Goal: Task Accomplishment & Management: Manage account settings

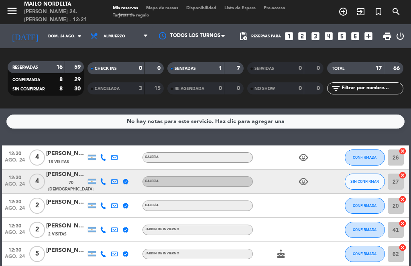
click at [169, 10] on span "Mapa de mesas" at bounding box center [162, 8] width 40 height 4
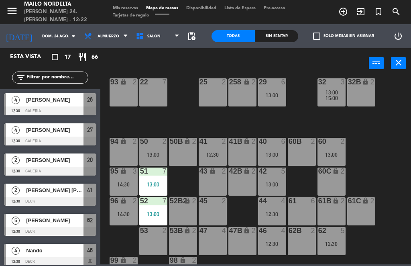
scroll to position [102, 56]
click at [69, 163] on span "[PERSON_NAME]" at bounding box center [54, 160] width 57 height 8
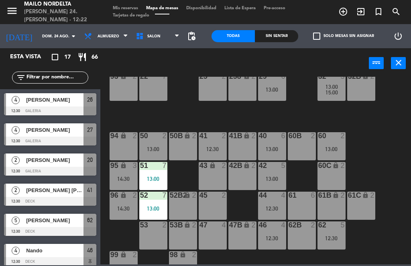
scroll to position [108, 56]
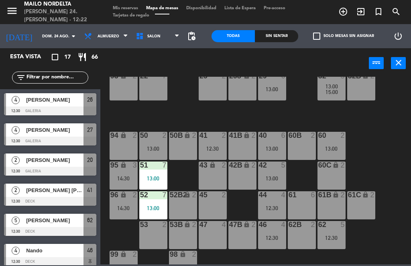
click at [337, 178] on div "60C lock 2" at bounding box center [331, 175] width 28 height 28
click at [274, 100] on div "29 6 13:00" at bounding box center [272, 86] width 28 height 28
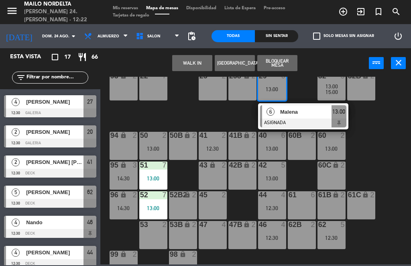
scroll to position [26, 0]
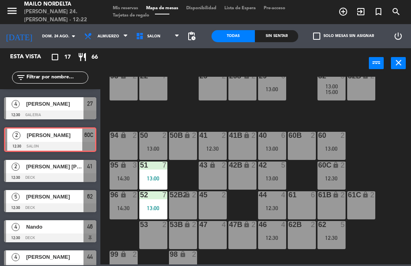
click at [75, 141] on div "[PERSON_NAME]" at bounding box center [54, 134] width 56 height 13
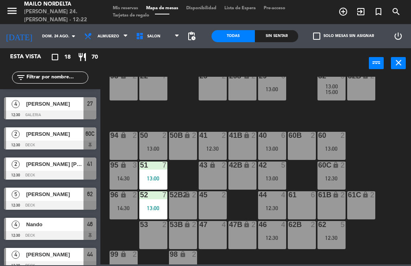
click at [329, 164] on div "lock" at bounding box center [330, 165] width 13 height 8
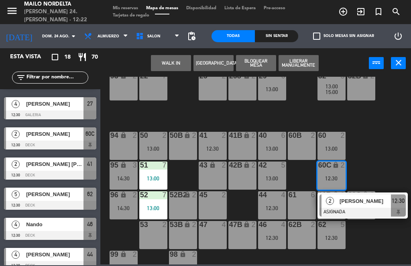
click at [59, 140] on div at bounding box center [50, 144] width 92 height 9
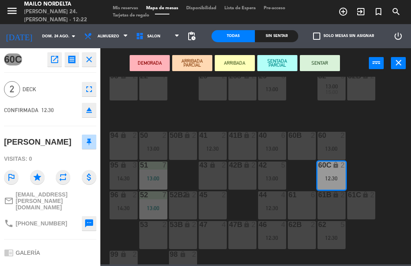
click at [322, 63] on button "SENTAR" at bounding box center [320, 63] width 40 height 16
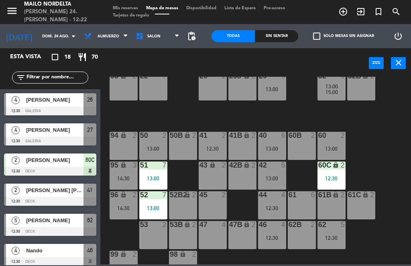
click at [282, 32] on div "Sin sentar" at bounding box center [276, 36] width 43 height 12
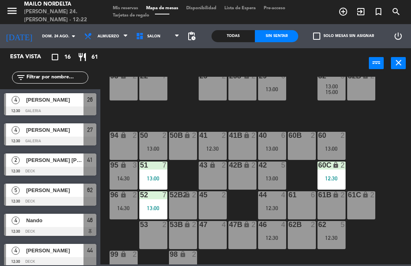
scroll to position [0, 0]
click at [166, 176] on div "13:00" at bounding box center [153, 178] width 28 height 6
click at [183, 175] on div "80 lock 2 90 lock 2 20 2 23 4 26 4 12:30 30 2 VIP lock 15 81 lock 2 91 lock 2 2…" at bounding box center [257, 170] width 306 height 187
click at [146, 207] on div "13:00" at bounding box center [153, 208] width 28 height 6
click at [182, 107] on div "80 lock 2 90 lock 2 20 2 23 4 26 4 12:30 30 2 VIP lock 15 81 lock 2 91 lock 2 2…" at bounding box center [257, 170] width 306 height 187
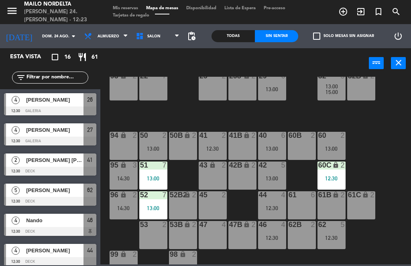
click at [149, 171] on div "51 7 13:00" at bounding box center [153, 175] width 28 height 28
click at [191, 107] on div "80 lock 2 90 lock 2 20 2 23 4 26 4 12:30 30 2 VIP lock 15 81 lock 2 91 lock 2 2…" at bounding box center [257, 170] width 306 height 187
click at [61, 166] on div at bounding box center [50, 170] width 92 height 9
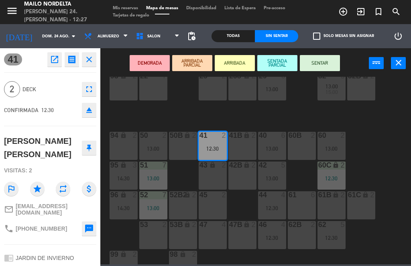
click at [320, 63] on button "SENTAR" at bounding box center [320, 63] width 40 height 16
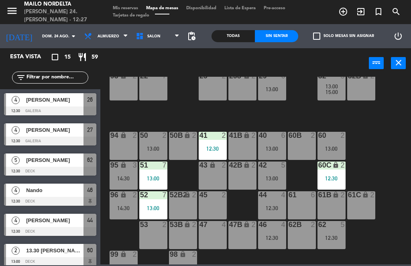
click at [62, 105] on div "[PERSON_NAME]" at bounding box center [54, 99] width 58 height 13
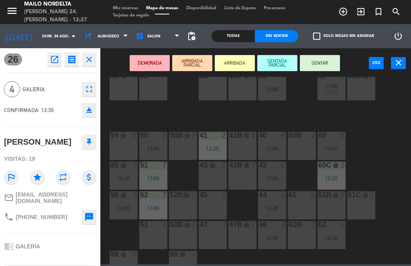
click at [321, 63] on button "SENTAR" at bounding box center [320, 63] width 40 height 16
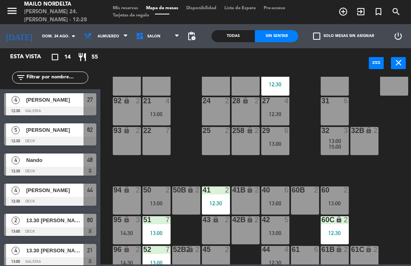
scroll to position [41, 55]
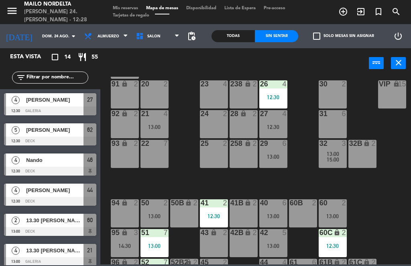
click at [276, 86] on div at bounding box center [272, 83] width 13 height 7
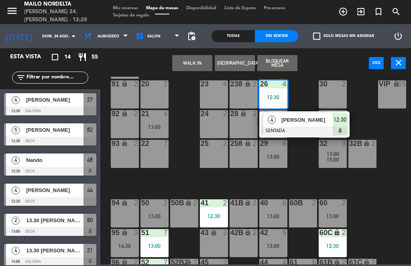
click at [310, 120] on span "[PERSON_NAME]" at bounding box center [306, 120] width 51 height 8
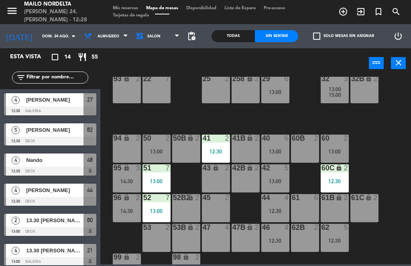
scroll to position [111, 53]
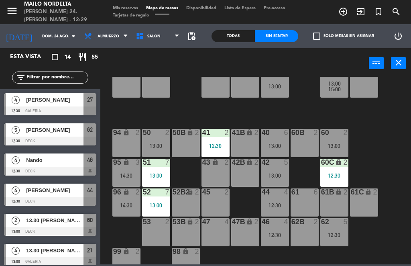
click at [274, 235] on div "12:30" at bounding box center [275, 235] width 28 height 6
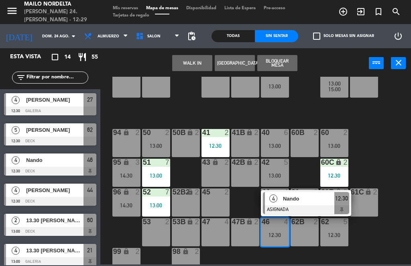
click at [293, 192] on div "Nando" at bounding box center [308, 198] width 52 height 13
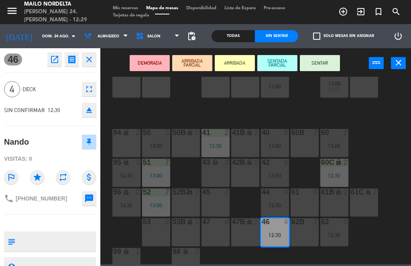
click at [219, 232] on div "47 4" at bounding box center [215, 232] width 28 height 28
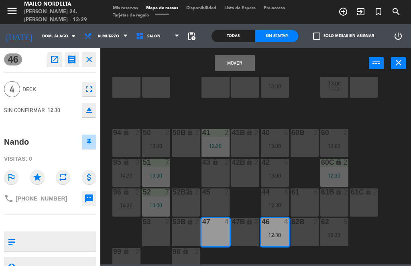
click at [251, 86] on div "258 lock 2" at bounding box center [245, 83] width 28 height 28
click at [240, 67] on button "Mover" at bounding box center [235, 63] width 40 height 16
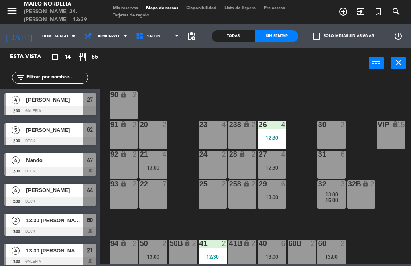
scroll to position [0, 56]
click at [275, 130] on div "26 4 12:30" at bounding box center [272, 135] width 28 height 28
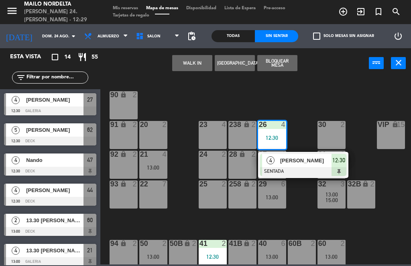
click at [305, 167] on div at bounding box center [303, 171] width 86 height 9
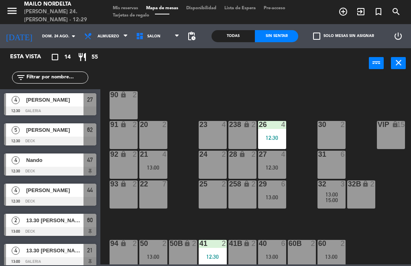
click at [278, 137] on div "12:30" at bounding box center [272, 138] width 28 height 6
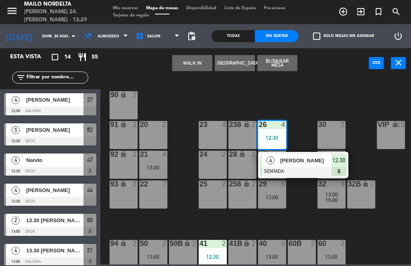
click at [322, 157] on span "[PERSON_NAME]" at bounding box center [305, 160] width 51 height 8
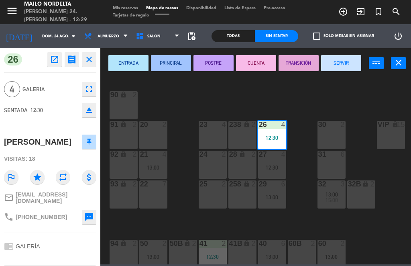
click at [243, 254] on div "41B lock 2" at bounding box center [242, 253] width 28 height 28
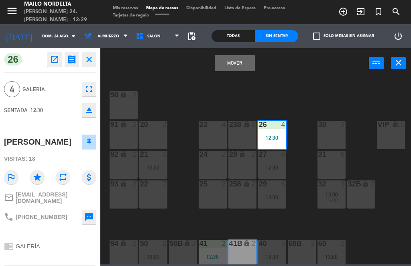
click at [241, 245] on div "lock" at bounding box center [241, 243] width 13 height 8
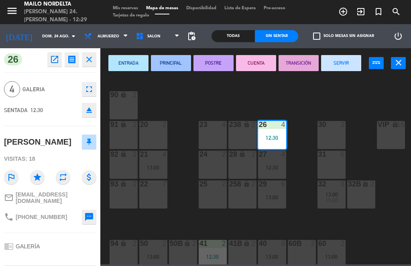
click at [239, 244] on div "lock" at bounding box center [241, 243] width 13 height 8
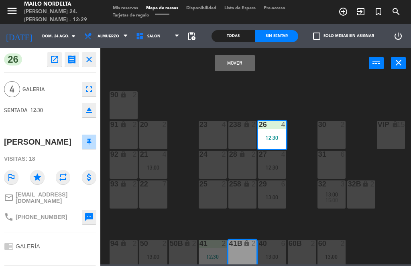
click at [233, 63] on button "Mover" at bounding box center [235, 63] width 40 height 16
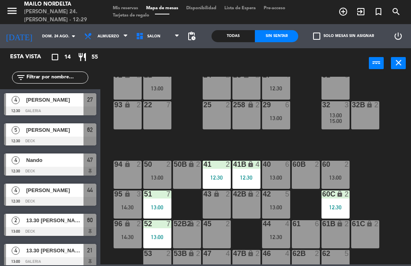
scroll to position [87, 52]
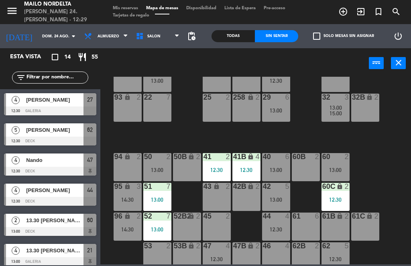
click at [251, 166] on div "41B lock 4 12:30" at bounding box center [246, 167] width 28 height 28
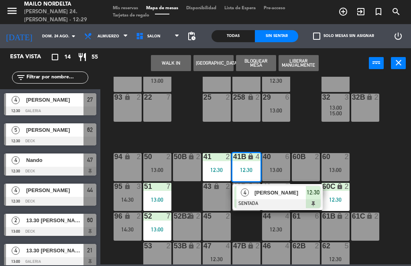
click at [300, 192] on span "[PERSON_NAME]" at bounding box center [279, 192] width 51 height 8
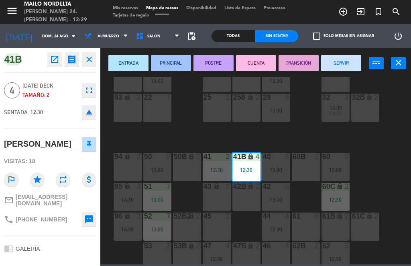
click at [276, 252] on div "46 4" at bounding box center [276, 256] width 28 height 28
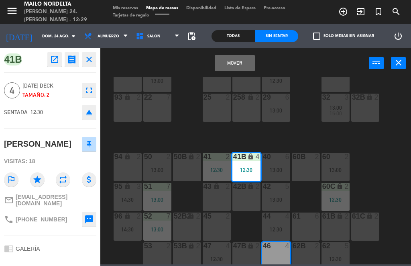
click at [246, 61] on button "Mover" at bounding box center [235, 63] width 40 height 16
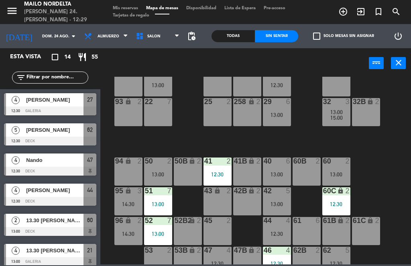
scroll to position [82, 51]
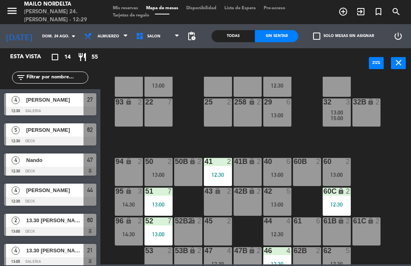
click at [222, 170] on div "41 2 12:30" at bounding box center [218, 172] width 28 height 28
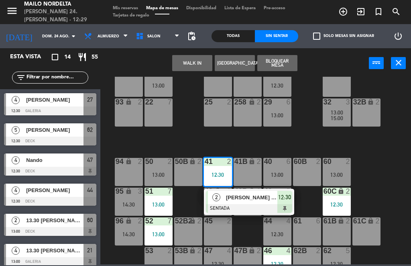
click at [261, 197] on span "[PERSON_NAME] [PERSON_NAME]" at bounding box center [251, 197] width 51 height 8
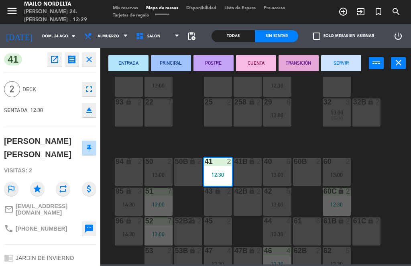
click at [223, 231] on div "45 2" at bounding box center [218, 231] width 28 height 28
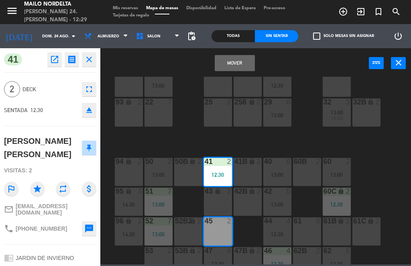
click at [224, 231] on div "45 2" at bounding box center [218, 231] width 28 height 28
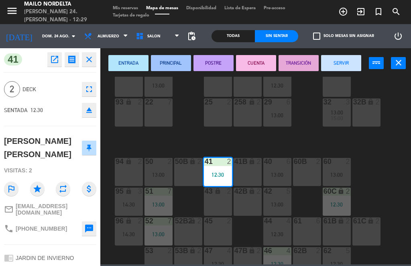
click at [223, 227] on div "45 2" at bounding box center [218, 231] width 28 height 28
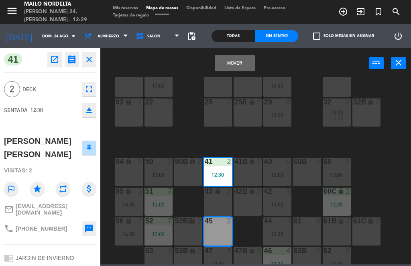
click at [247, 69] on button "Mover" at bounding box center [235, 63] width 40 height 16
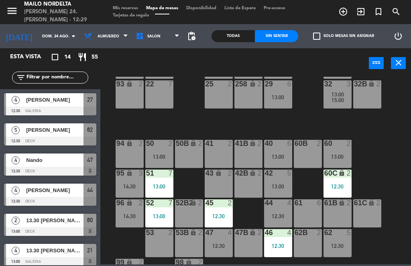
scroll to position [105, 50]
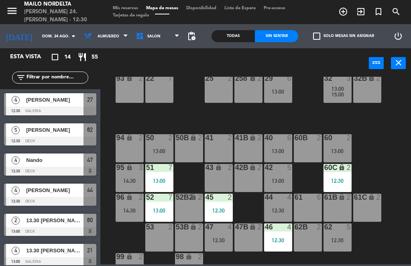
click at [345, 235] on div "62 5 12:30" at bounding box center [337, 237] width 28 height 28
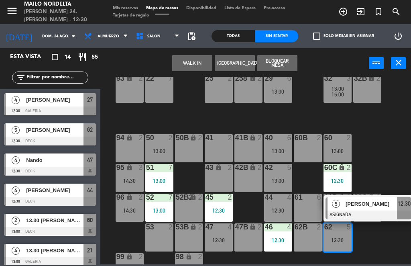
click at [366, 205] on span "[PERSON_NAME]" at bounding box center [370, 203] width 51 height 8
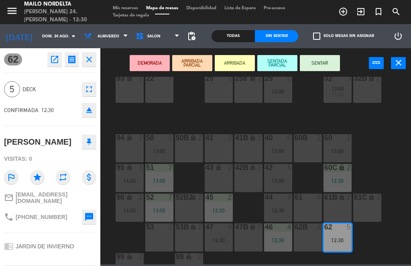
click at [329, 61] on button "SENTAR" at bounding box center [320, 63] width 40 height 16
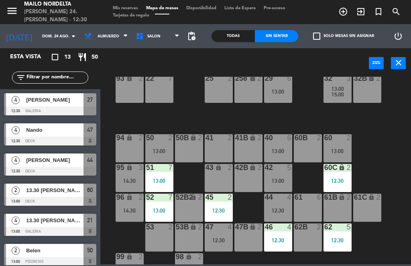
click at [280, 94] on div "13:00" at bounding box center [278, 92] width 28 height 6
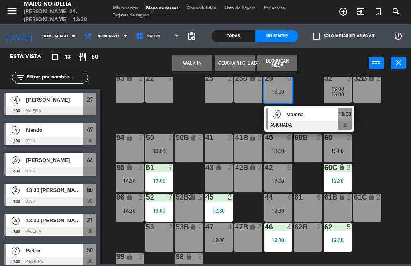
click at [313, 118] on div "Malena" at bounding box center [311, 113] width 52 height 13
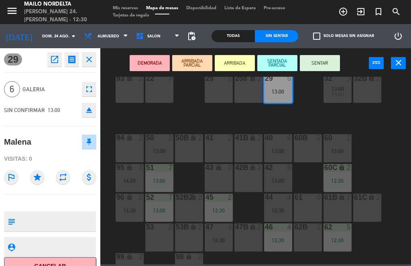
click at [313, 209] on div "61 6" at bounding box center [308, 207] width 28 height 28
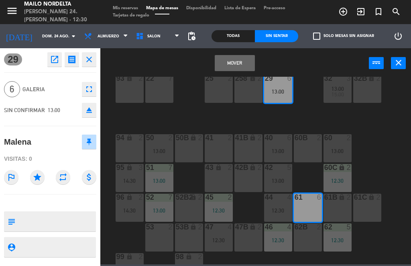
click at [239, 65] on button "Mover" at bounding box center [235, 63] width 40 height 16
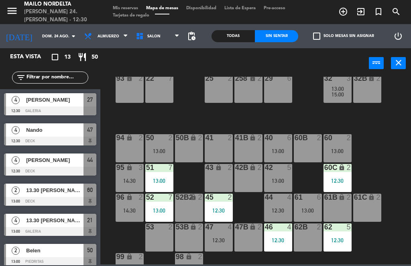
click at [278, 213] on div "12:30" at bounding box center [278, 210] width 28 height 6
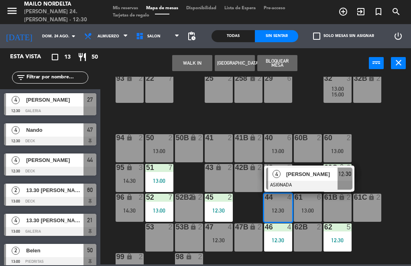
click at [284, 212] on div "12:30" at bounding box center [278, 210] width 28 height 6
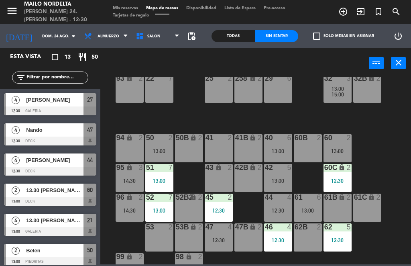
click at [394, 207] on div "80 lock 2 90 lock 2 20 2 23 4 26 4 30 2 VIP lock 15 81 lock 2 91 lock 2 238 loc…" at bounding box center [257, 170] width 306 height 187
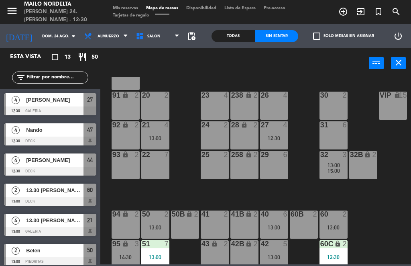
scroll to position [29, 54]
click at [281, 136] on div "12:30" at bounding box center [274, 138] width 28 height 6
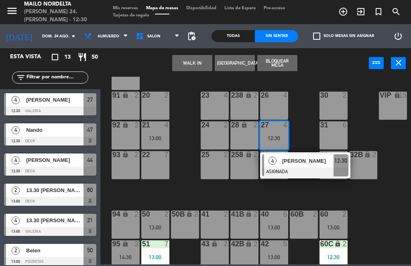
click at [311, 169] on div at bounding box center [305, 171] width 86 height 9
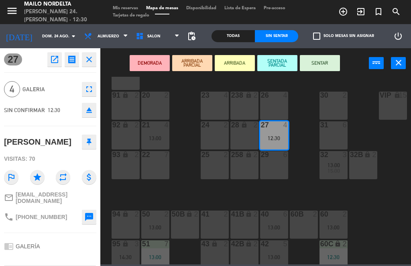
click at [100, 60] on div "27 open_in_new receipt 12:30 PM dom., 24 ago. 4 personas none [PERSON_NAME] Mes…" at bounding box center [50, 156] width 112 height 217
click at [91, 62] on icon "close" at bounding box center [89, 60] width 10 height 10
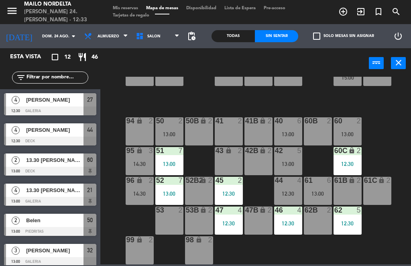
scroll to position [0, 0]
click at [227, 182] on div at bounding box center [228, 179] width 13 height 7
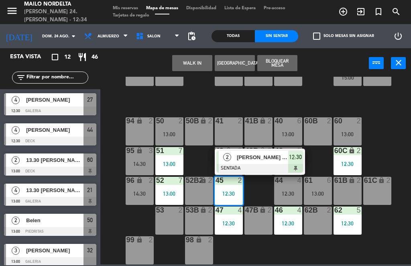
click at [352, 152] on icon "lock" at bounding box center [351, 150] width 7 height 7
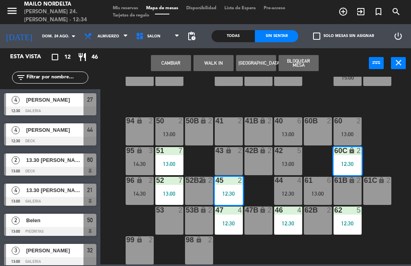
click at [177, 166] on div "13:00" at bounding box center [169, 164] width 28 height 6
click at [182, 159] on div "51 7 13:00" at bounding box center [169, 161] width 28 height 28
click at [170, 158] on div "51 7 13:00" at bounding box center [169, 161] width 28 height 28
click at [230, 225] on div "12:30" at bounding box center [229, 223] width 28 height 6
click at [299, 221] on div "12:30" at bounding box center [288, 223] width 28 height 6
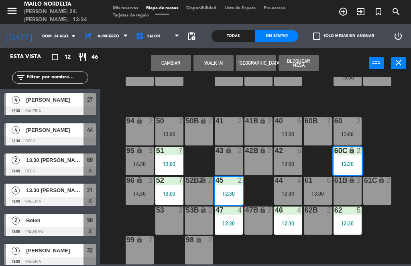
click at [242, 33] on div "Todas" at bounding box center [232, 36] width 43 height 12
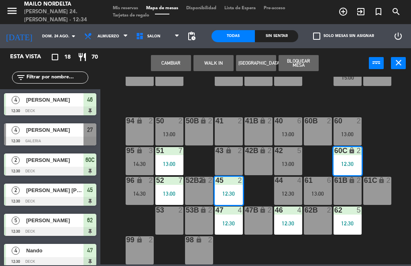
click at [282, 35] on div "Sin sentar" at bounding box center [276, 36] width 43 height 12
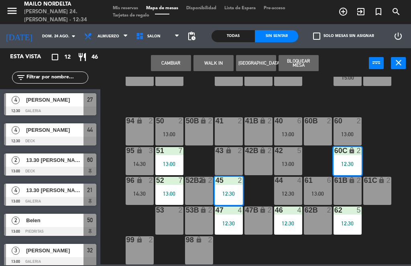
click at [42, 100] on span "[PERSON_NAME]" at bounding box center [54, 99] width 57 height 8
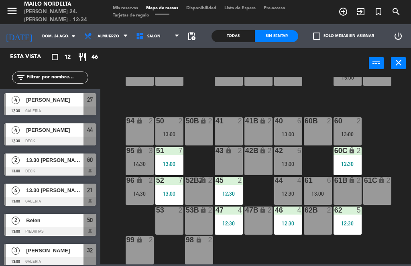
click at [285, 186] on div "44 4 12:30" at bounding box center [288, 190] width 28 height 28
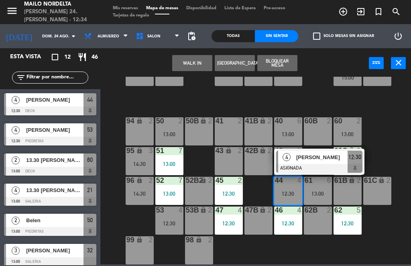
click at [310, 166] on div at bounding box center [319, 168] width 86 height 9
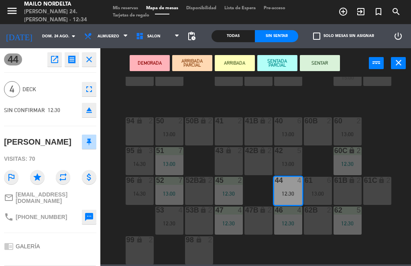
click at [323, 61] on button "SENTAR" at bounding box center [320, 63] width 40 height 16
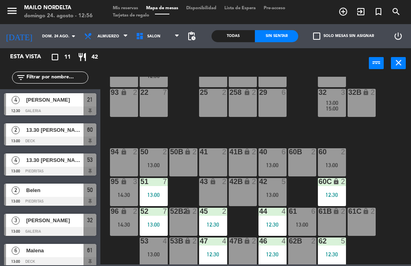
scroll to position [89, 55]
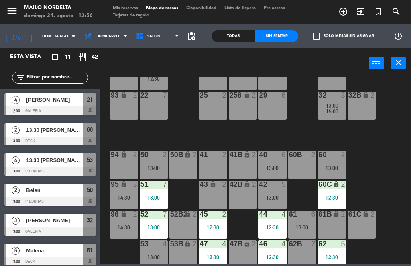
click at [304, 220] on div "61 6 13:00" at bounding box center [302, 224] width 28 height 28
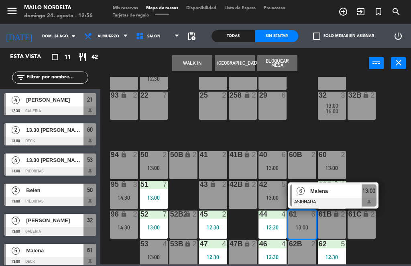
click at [301, 226] on div "13:00" at bounding box center [302, 227] width 28 height 6
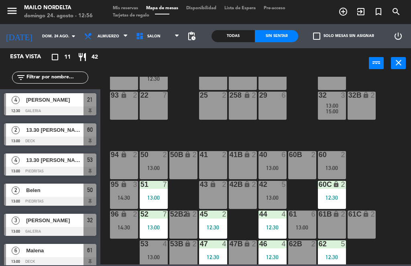
click at [273, 189] on div "42 5 13:00" at bounding box center [272, 194] width 28 height 28
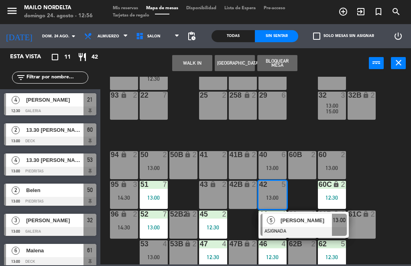
click at [274, 199] on div "13:00" at bounding box center [272, 198] width 28 height 6
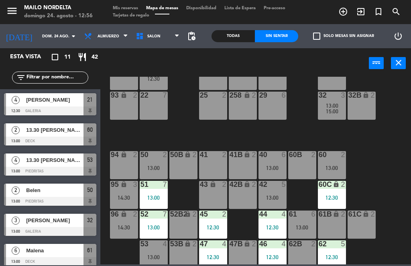
click at [276, 163] on div "40 6 13:00" at bounding box center [272, 165] width 28 height 28
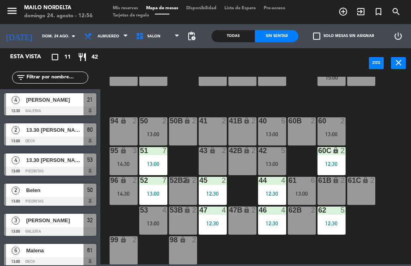
scroll to position [122, 56]
click at [270, 132] on div "13:00" at bounding box center [272, 134] width 28 height 6
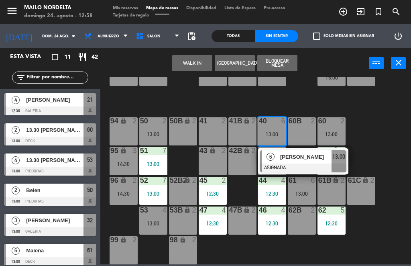
click at [321, 162] on div "[PERSON_NAME]" at bounding box center [305, 156] width 52 height 13
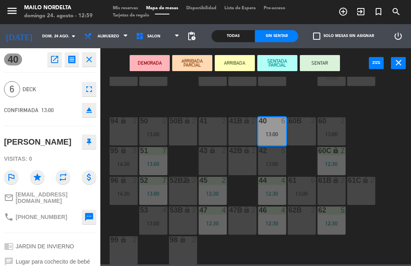
click at [328, 59] on button "SENTAR" at bounding box center [320, 63] width 40 height 16
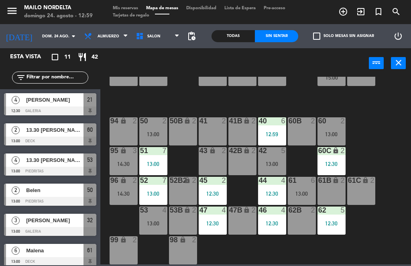
scroll to position [0, 0]
click at [152, 224] on div "13:00" at bounding box center [153, 223] width 28 height 6
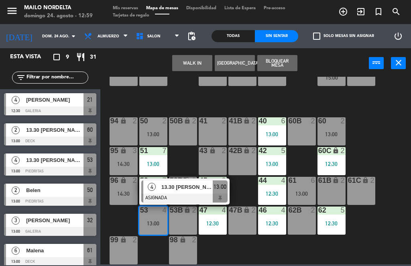
click at [157, 225] on div "13:00" at bounding box center [153, 223] width 28 height 6
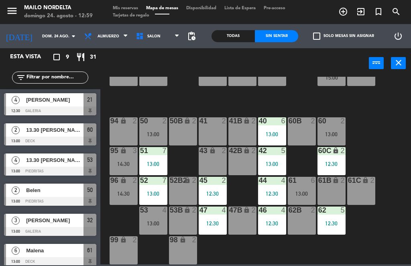
click at [66, 105] on div "[PERSON_NAME]" at bounding box center [54, 99] width 58 height 13
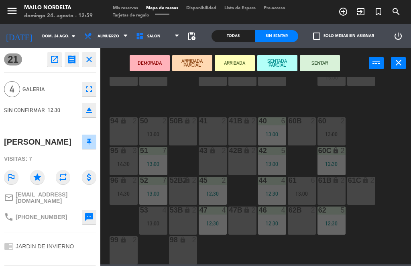
click at [91, 57] on icon "close" at bounding box center [89, 60] width 10 height 10
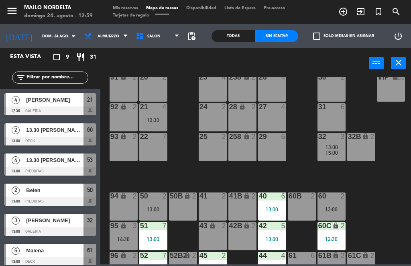
scroll to position [47, 56]
click at [161, 116] on div "21 4 12:30" at bounding box center [153, 117] width 28 height 28
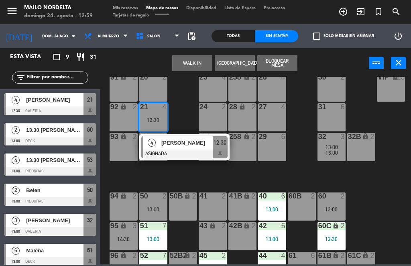
click at [154, 114] on div "21 4 12:30" at bounding box center [153, 117] width 28 height 28
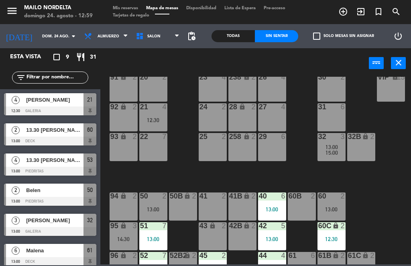
click at [178, 121] on div "80 lock 2 90 lock 2 20 2 23 4 26 4 30 2 VIP lock 15 81 lock 2 91 lock 2 238 loc…" at bounding box center [257, 170] width 306 height 187
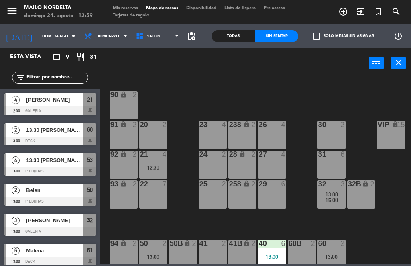
scroll to position [0, 56]
click at [180, 195] on div "80 lock 2 90 lock 2 20 2 23 4 26 4 30 2 VIP lock 15 81 lock 2 91 lock 2 238 loc…" at bounding box center [257, 170] width 306 height 187
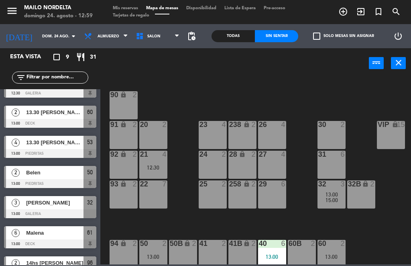
scroll to position [22, 0]
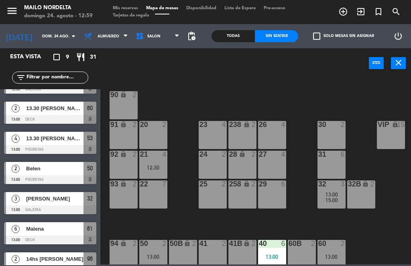
click at [38, 193] on div "[PERSON_NAME]" at bounding box center [54, 198] width 58 height 13
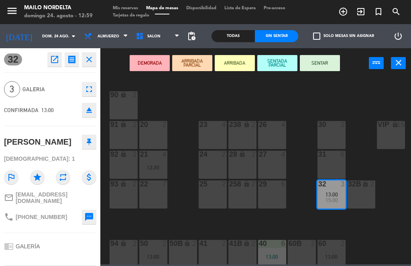
click at [316, 53] on div "DEMORADA ARRIBADA PARCIAL ARRIBADA SENTADA PARCIAL SENTAR power_input close" at bounding box center [234, 63] width 268 height 30
click at [328, 64] on button "SENTAR" at bounding box center [320, 63] width 40 height 16
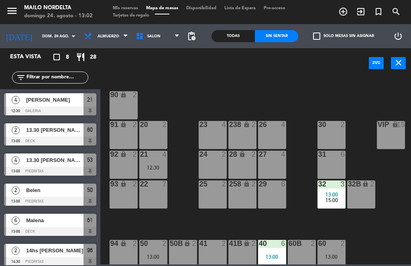
click at [289, 0] on div "menu [PERSON_NAME] [PERSON_NAME] 24. [PERSON_NAME] - 13:02 Mis reservas Mapa de…" at bounding box center [205, 12] width 411 height 24
click at [296, 87] on div "80 lock 2 90 lock 2 20 2 23 4 26 4 30 2 VIP lock 15 81 lock 2 91 lock 2 238 loc…" at bounding box center [257, 170] width 306 height 187
click at [152, 129] on div "20 2" at bounding box center [153, 135] width 28 height 28
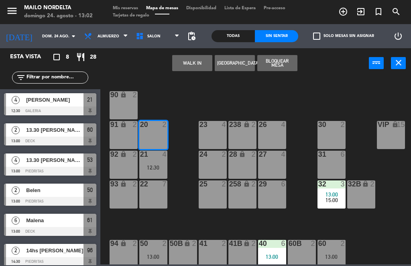
click at [238, 68] on button "[GEOGRAPHIC_DATA]" at bounding box center [235, 63] width 40 height 16
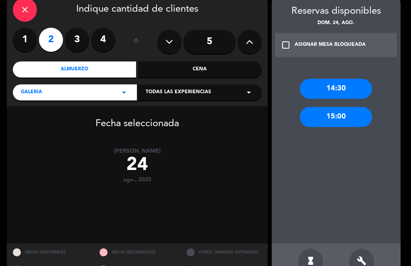
scroll to position [40, 0]
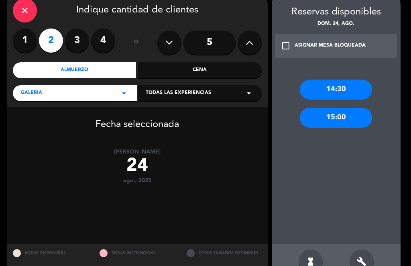
click at [367, 262] on div "build" at bounding box center [361, 261] width 24 height 24
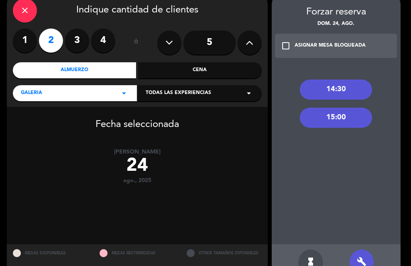
click at [339, 95] on div "14:30" at bounding box center [336, 89] width 72 height 20
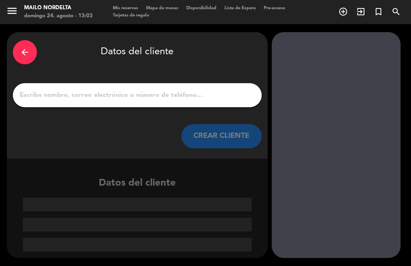
click at [108, 80] on div "arrow_back Datos del cliente CREAR CLIENTE" at bounding box center [137, 95] width 261 height 126
click at [115, 95] on input "1" at bounding box center [137, 94] width 237 height 11
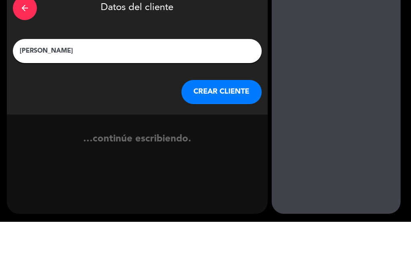
type input "[PERSON_NAME]"
click at [213, 124] on button "CREAR CLIENTE" at bounding box center [221, 136] width 80 height 24
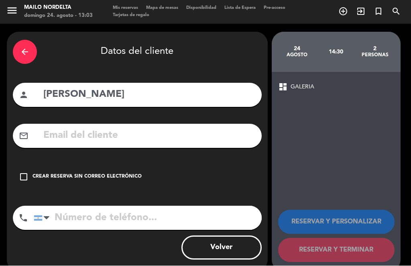
click at [67, 180] on div "check_box_outline_blank Crear reserva sin correo electrónico" at bounding box center [137, 177] width 249 height 24
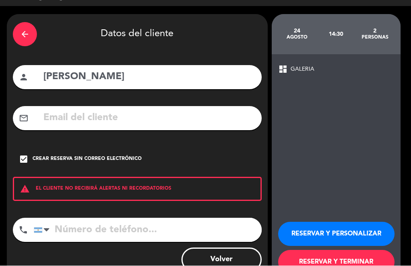
scroll to position [17, 0]
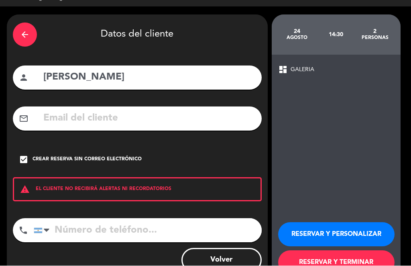
click at [328, 259] on button "RESERVAR Y TERMINAR" at bounding box center [336, 262] width 116 height 24
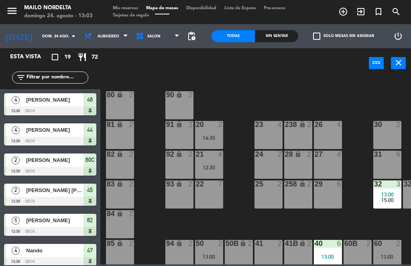
click at [282, 39] on div "Sin sentar" at bounding box center [276, 36] width 43 height 12
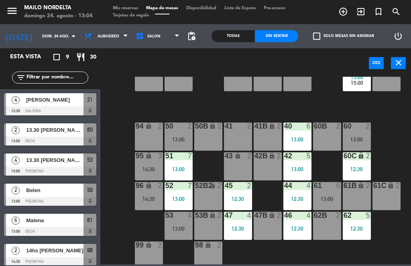
scroll to position [117, 31]
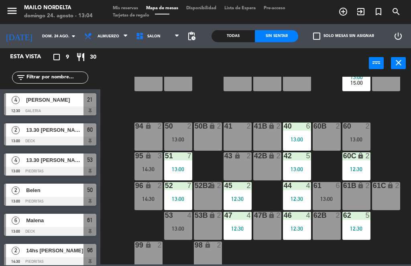
click at [178, 138] on div "13:00" at bounding box center [178, 139] width 28 height 6
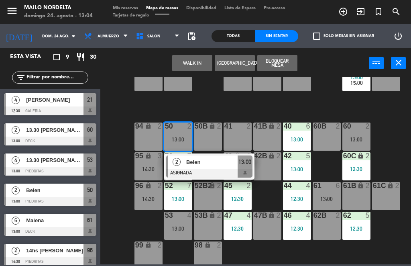
click at [216, 163] on span "Belen" at bounding box center [211, 162] width 51 height 8
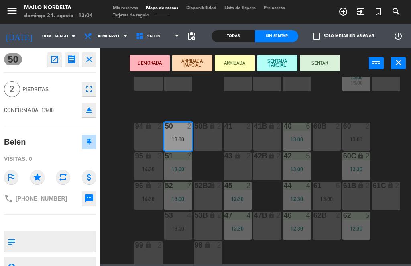
click at [325, 225] on div "62B 2" at bounding box center [326, 225] width 28 height 28
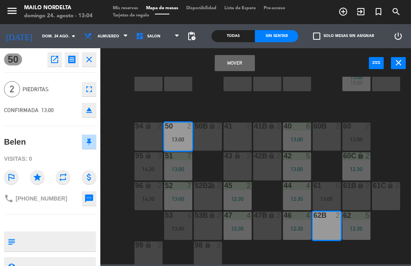
click at [237, 63] on button "Mover" at bounding box center [235, 63] width 40 height 16
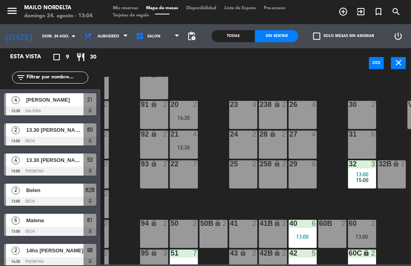
scroll to position [20, 25]
click at [179, 113] on div "20 2 14:30" at bounding box center [184, 115] width 28 height 28
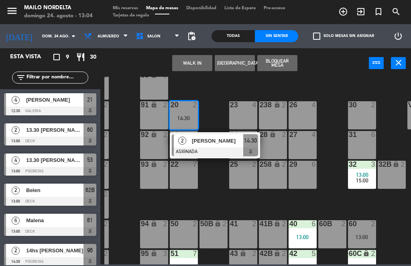
click at [229, 132] on div "2 [PERSON_NAME] ASIGNADA 14:30" at bounding box center [215, 145] width 90 height 26
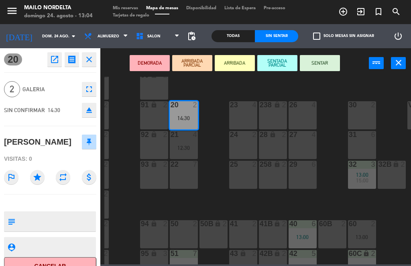
click at [183, 223] on div at bounding box center [183, 223] width 13 height 7
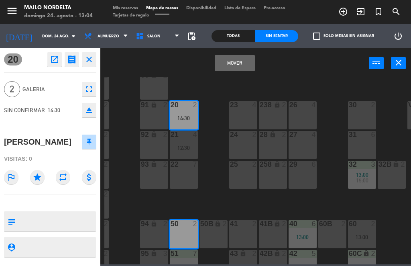
click at [237, 60] on button "Mover" at bounding box center [235, 63] width 40 height 16
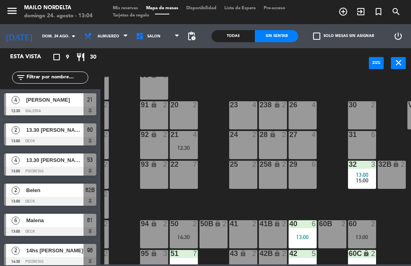
scroll to position [38, 0]
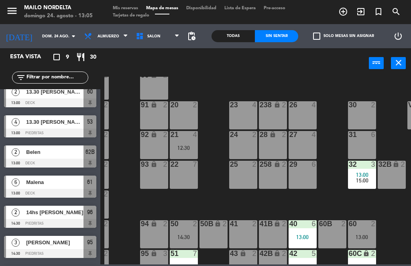
click at [59, 186] on div "Malena" at bounding box center [54, 181] width 58 height 13
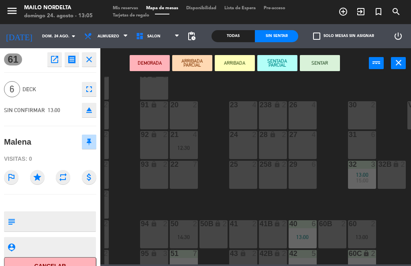
click at [315, 65] on button "SENTAR" at bounding box center [320, 63] width 40 height 16
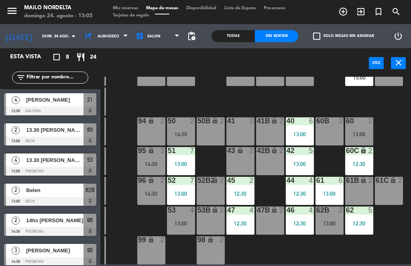
scroll to position [122, 28]
click at [327, 191] on div "13:00" at bounding box center [329, 194] width 28 height 6
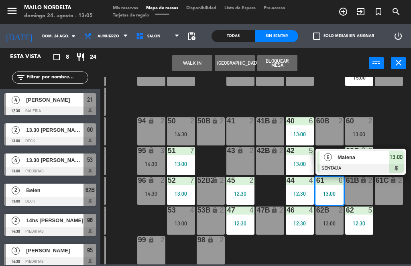
click at [327, 185] on div "61 6 13:00" at bounding box center [329, 190] width 28 height 28
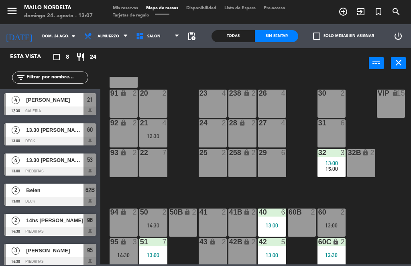
scroll to position [31, 56]
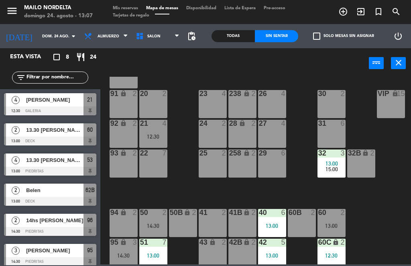
click at [270, 133] on div "27 4" at bounding box center [272, 134] width 28 height 28
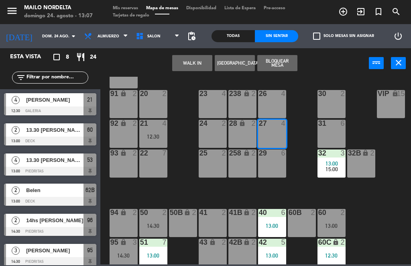
click at [274, 61] on button "Bloquear Mesa" at bounding box center [277, 63] width 40 height 16
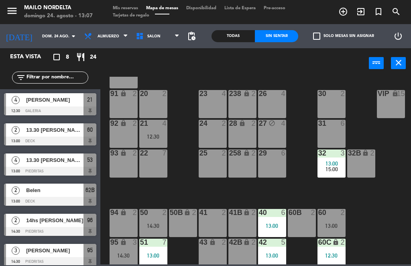
click at [280, 105] on div "26 4" at bounding box center [272, 104] width 28 height 28
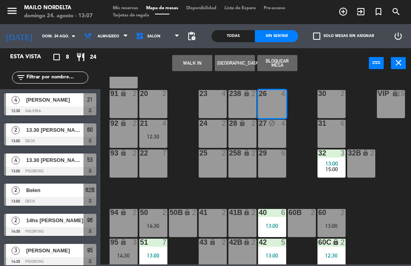
click at [277, 61] on button "Bloquear Mesa" at bounding box center [277, 63] width 40 height 16
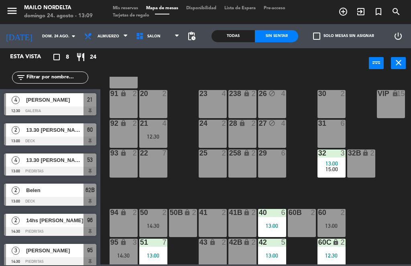
click at [271, 161] on div "29 6" at bounding box center [272, 163] width 28 height 28
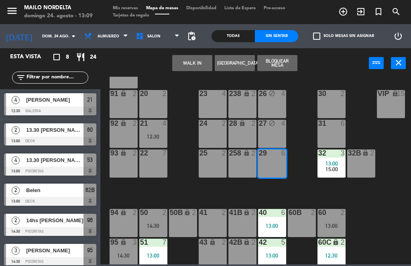
click at [239, 64] on button "[GEOGRAPHIC_DATA]" at bounding box center [235, 63] width 40 height 16
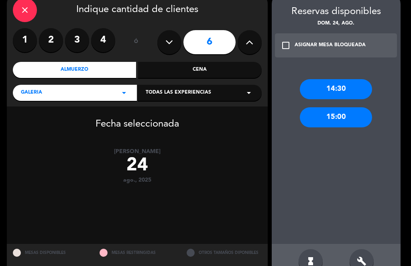
scroll to position [40, 0]
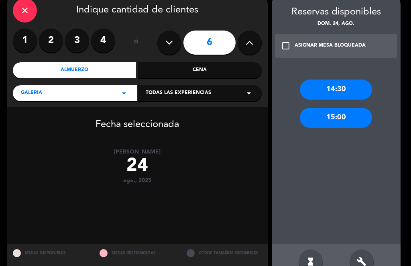
click at [358, 261] on div "build" at bounding box center [361, 261] width 24 height 24
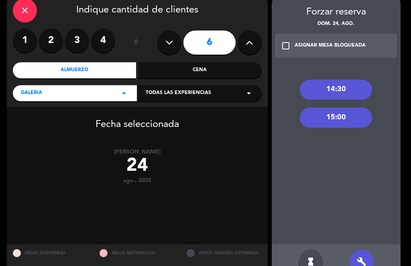
click at [344, 89] on div "14:30" at bounding box center [336, 89] width 72 height 20
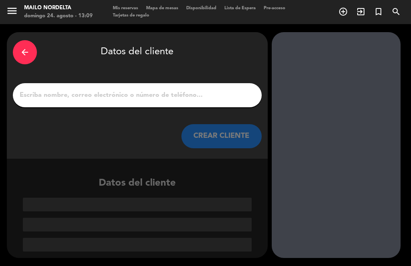
scroll to position [0, 0]
click at [124, 101] on input "1" at bounding box center [137, 94] width 237 height 11
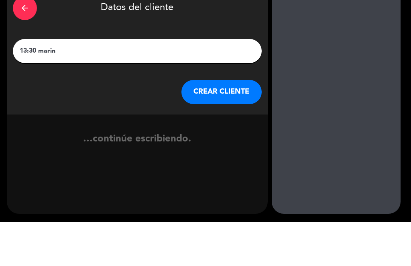
type input "13:30 marina"
click at [225, 124] on button "CREAR CLIENTE" at bounding box center [221, 136] width 80 height 24
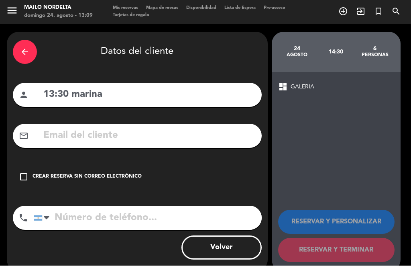
click at [118, 173] on div "Crear reserva sin correo electrónico" at bounding box center [86, 177] width 109 height 8
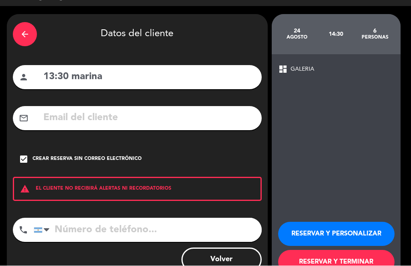
scroll to position [17, 0]
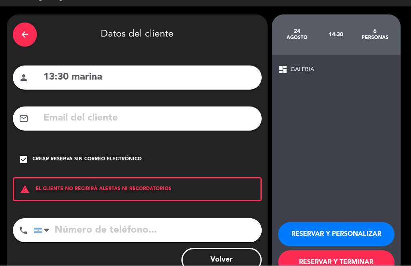
click at [332, 260] on button "RESERVAR Y TERMINAR" at bounding box center [336, 262] width 116 height 24
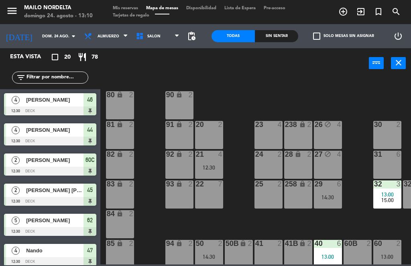
click at [279, 35] on div "Sin sentar" at bounding box center [276, 36] width 43 height 12
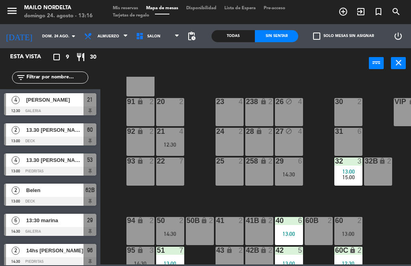
scroll to position [26, 39]
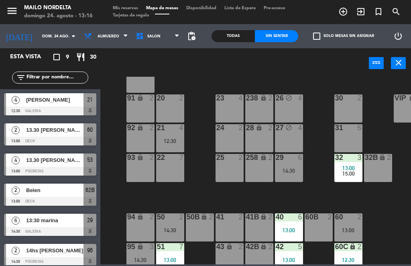
click at [291, 173] on div "14:30" at bounding box center [289, 171] width 28 height 6
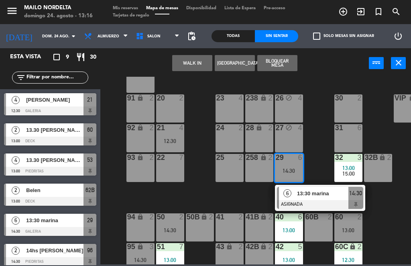
click at [283, 166] on div "29 6 14:30" at bounding box center [289, 168] width 28 height 28
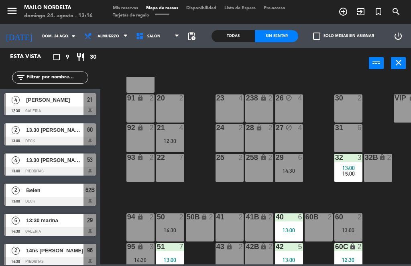
click at [60, 189] on span "Belen" at bounding box center [54, 190] width 57 height 8
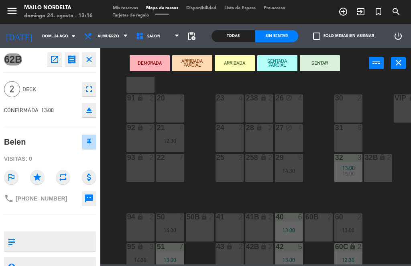
click at [88, 61] on icon "close" at bounding box center [89, 60] width 10 height 10
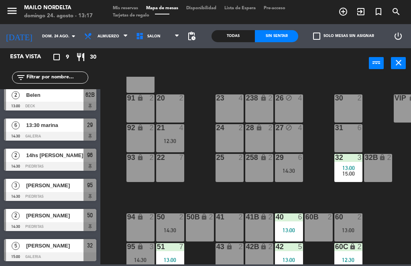
scroll to position [95, 0]
click at [70, 157] on span "14hs [PERSON_NAME]" at bounding box center [54, 155] width 57 height 8
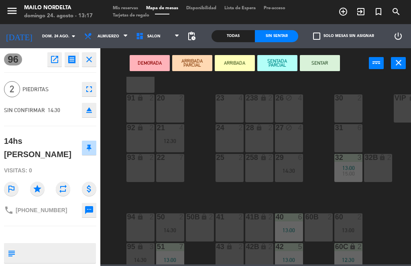
click at [88, 62] on icon "close" at bounding box center [89, 60] width 10 height 10
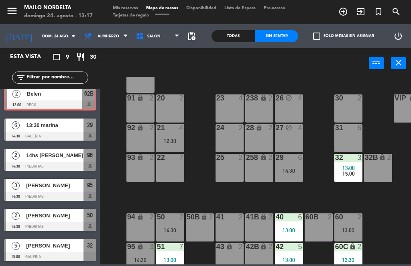
scroll to position [97, 0]
click at [166, 134] on div "21 4 12:30" at bounding box center [170, 138] width 28 height 28
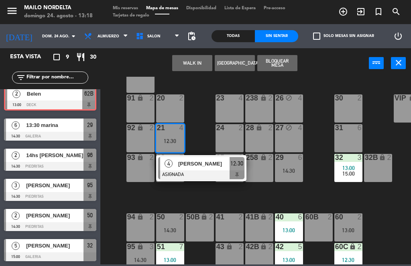
click at [178, 131] on div "4" at bounding box center [182, 127] width 13 height 7
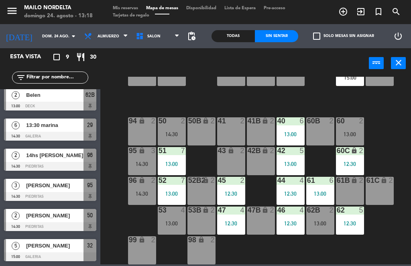
scroll to position [122, 37]
click at [170, 217] on div "53 4 13:00" at bounding box center [172, 220] width 28 height 28
click at [381, 131] on div "80 lock 2 90 lock 2 20 2 23 4 26 block 4 30 2 VIP lock 15 81 lock 2 91 lock 2 2…" at bounding box center [257, 170] width 306 height 187
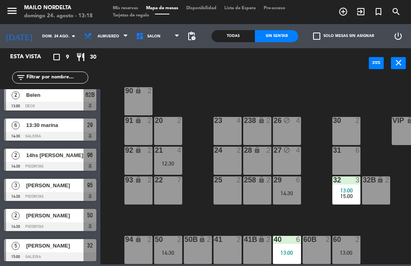
scroll to position [4, 41]
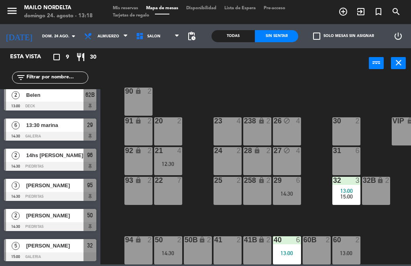
click at [345, 167] on div "31 6" at bounding box center [346, 161] width 28 height 28
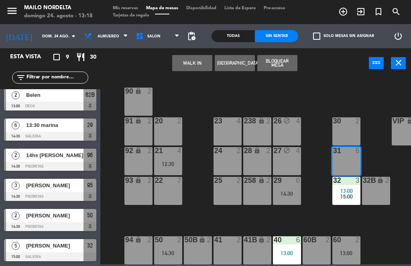
click at [282, 68] on button "Bloquear Mesa" at bounding box center [277, 63] width 40 height 16
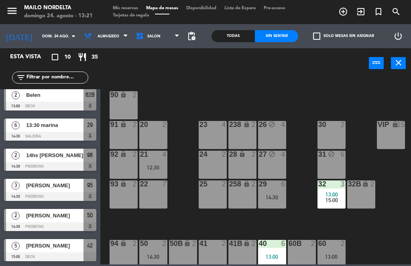
scroll to position [0, 56]
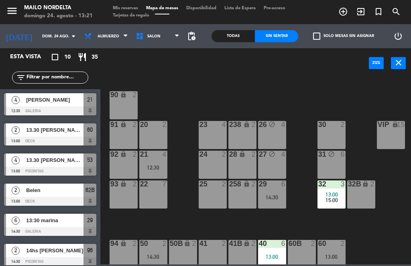
click at [161, 163] on div "21 4 12:30" at bounding box center [153, 164] width 28 height 28
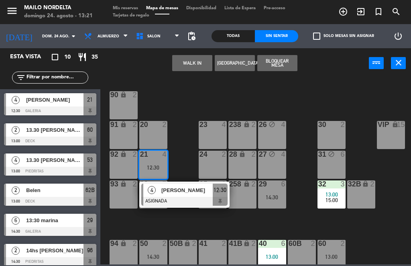
scroll to position [0, 0]
click at [186, 194] on span "[PERSON_NAME]" at bounding box center [186, 190] width 51 height 8
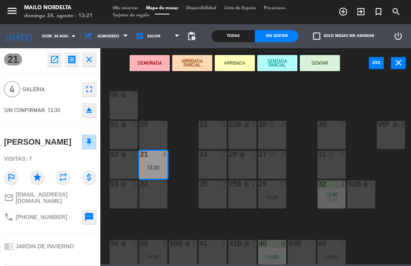
click at [322, 62] on button "SENTAR" at bounding box center [320, 63] width 40 height 16
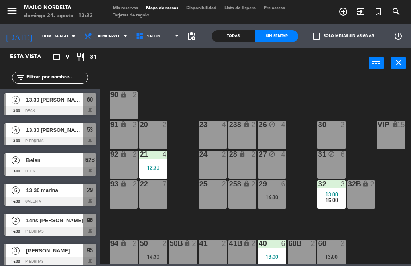
click at [59, 106] on div at bounding box center [50, 110] width 92 height 9
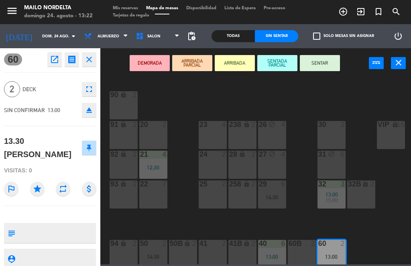
click at [322, 63] on button "SENTAR" at bounding box center [320, 63] width 40 height 16
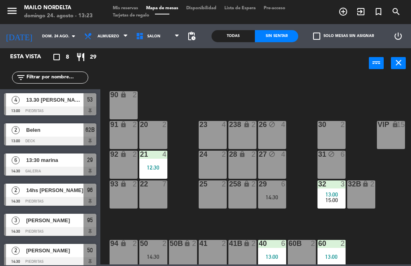
click at [259, 185] on div "29" at bounding box center [259, 183] width 0 height 7
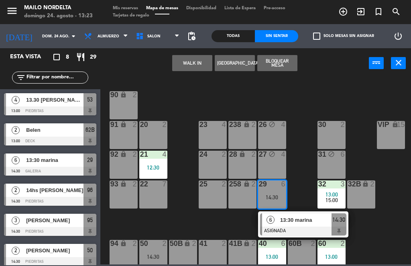
click at [272, 184] on div at bounding box center [271, 183] width 13 height 7
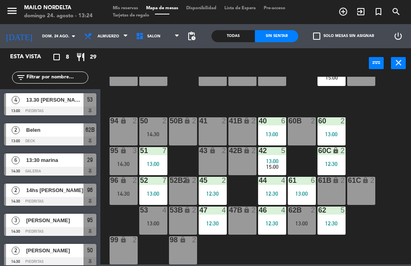
scroll to position [122, 56]
click at [385, 181] on div "80 lock 2 90 lock 2 20 2 23 4 26 block 4 30 2 VIP lock 15 81 lock 2 91 lock 2 2…" at bounding box center [257, 170] width 306 height 187
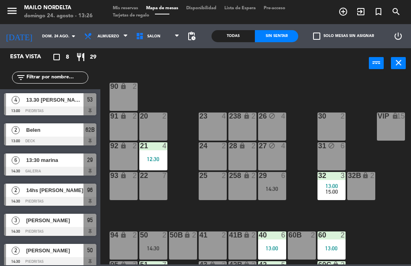
scroll to position [8, 56]
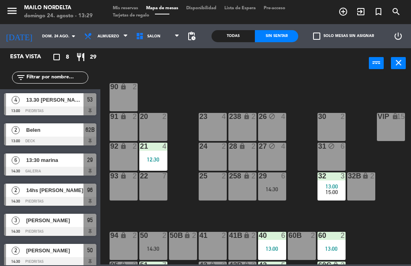
click at [390, 235] on div "80 lock 2 90 lock 2 20 2 23 4 26 block 4 30 2 VIP lock 15 81 lock 2 91 lock 2 2…" at bounding box center [257, 170] width 306 height 187
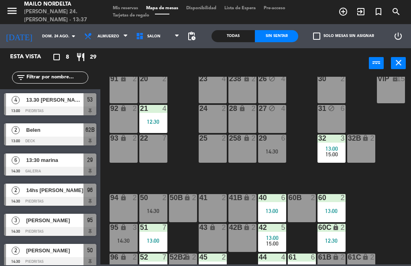
scroll to position [43, 56]
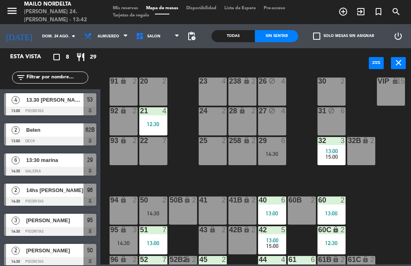
click at [357, 211] on div "80 lock 2 90 lock 2 20 2 23 4 26 block 4 30 2 VIP lock 15 81 lock 2 91 lock 2 2…" at bounding box center [257, 170] width 306 height 187
click at [273, 145] on div "29 6 14:30" at bounding box center [272, 151] width 28 height 28
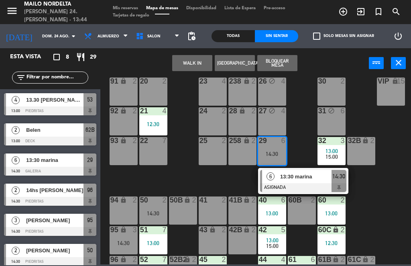
click at [315, 179] on span "13:30 marina" at bounding box center [305, 176] width 51 height 8
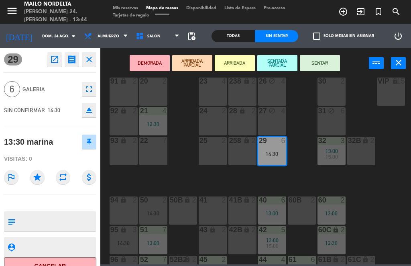
click at [328, 67] on button "SENTAR" at bounding box center [320, 63] width 40 height 16
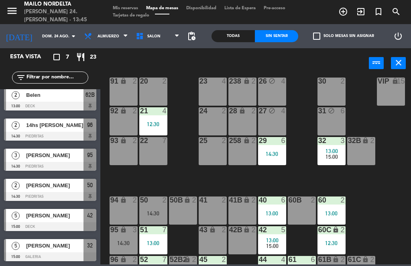
scroll to position [35, 0]
click at [55, 160] on div "[PERSON_NAME]" at bounding box center [54, 154] width 58 height 13
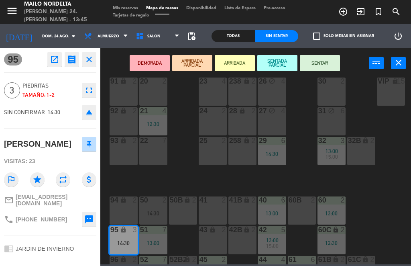
click at [322, 59] on button "SENTAR" at bounding box center [320, 63] width 40 height 16
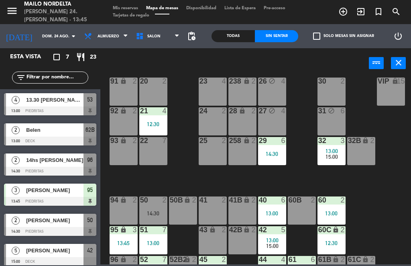
click at [366, 194] on div "80 lock 2 90 lock 2 20 2 23 4 26 block 4 30 2 VIP lock 15 81 lock 2 91 lock 2 2…" at bounding box center [257, 170] width 306 height 187
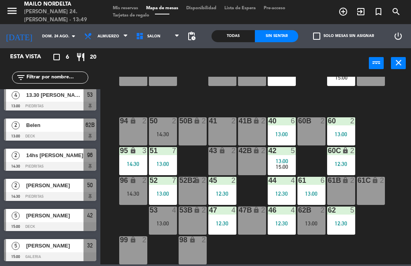
scroll to position [122, 46]
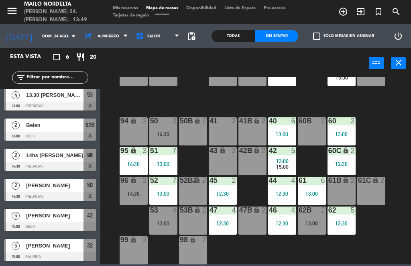
click at [164, 223] on div "13:00" at bounding box center [163, 223] width 28 height 6
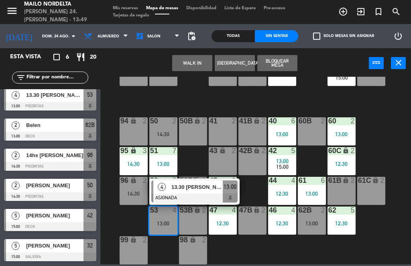
click at [198, 190] on span "13.30 [PERSON_NAME]" at bounding box center [196, 186] width 51 height 8
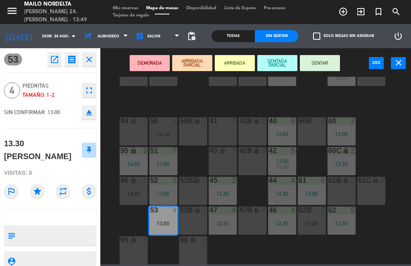
click at [320, 53] on div "DEMORADA ARRIBADA PARCIAL ARRIBADA SENTADA PARCIAL SENTAR power_input close" at bounding box center [234, 63] width 268 height 30
click at [327, 55] on button "SENTAR" at bounding box center [320, 63] width 40 height 16
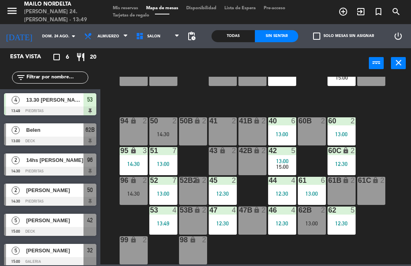
click at [384, 138] on div "80 lock 2 90 lock 2 20 2 23 4 26 block 4 30 2 VIP lock 15 81 lock 2 91 lock 2 2…" at bounding box center [257, 170] width 306 height 187
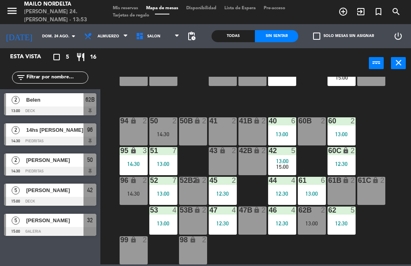
click at [50, 163] on span "[PERSON_NAME]" at bounding box center [54, 160] width 57 height 8
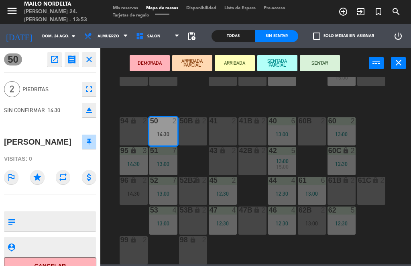
click at [328, 62] on button "SENTAR" at bounding box center [320, 63] width 40 height 16
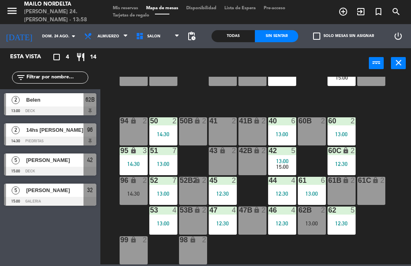
click at [48, 130] on span "14hs [PERSON_NAME]" at bounding box center [54, 130] width 57 height 8
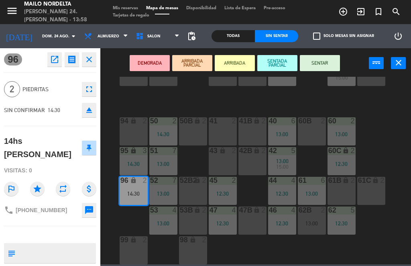
click at [321, 51] on div "DEMORADA ARRIBADA PARCIAL ARRIBADA SENTADA PARCIAL SENTAR power_input close" at bounding box center [234, 63] width 268 height 30
click at [322, 49] on div "DEMORADA ARRIBADA PARCIAL ARRIBADA SENTADA PARCIAL SENTAR power_input close" at bounding box center [234, 63] width 268 height 30
click at [316, 64] on button "SENTAR" at bounding box center [320, 63] width 40 height 16
